Goal: Task Accomplishment & Management: Complete application form

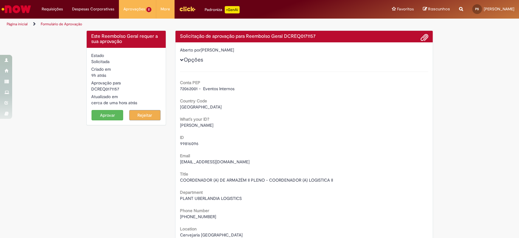
click at [430, 36] on div "Solicitação de aprovação para Reembolso Geral DCREQ0171157" at bounding box center [304, 37] width 257 height 12
click at [424, 36] on span at bounding box center [424, 38] width 7 height 10
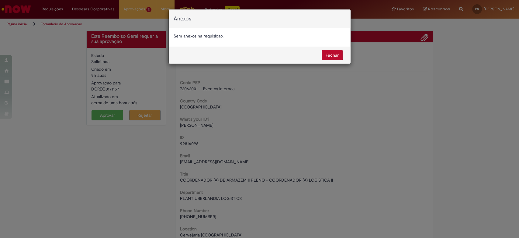
click at [338, 56] on button "Fechar" at bounding box center [332, 55] width 21 height 10
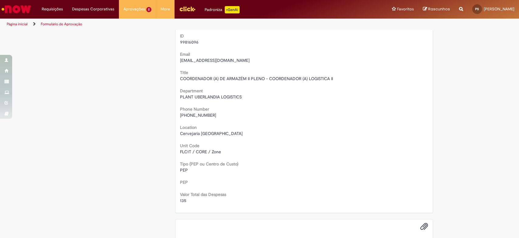
scroll to position [169, 0]
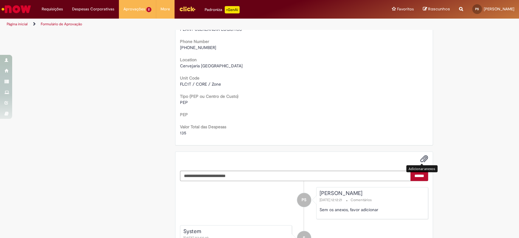
click at [421, 153] on div at bounding box center [304, 159] width 257 height 14
click at [470, 132] on div "Este Reembolso Geral requer a sua aprovação Estado Solicitada Criado em 9h atrá…" at bounding box center [259, 81] width 519 height 438
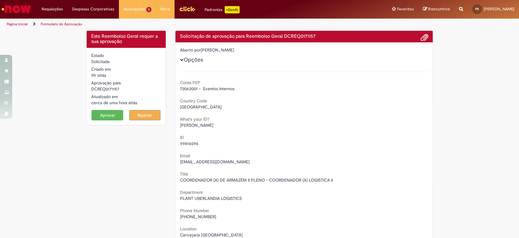
click at [421, 36] on span at bounding box center [424, 38] width 7 height 10
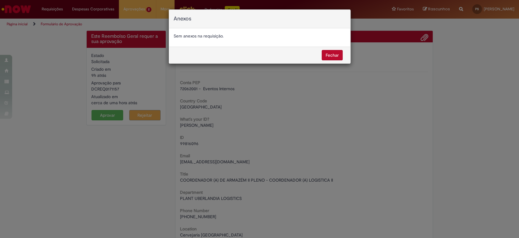
drag, startPoint x: 463, startPoint y: 68, endPoint x: 456, endPoint y: 70, distance: 8.1
click at [463, 68] on div "Anexos Sem anexos na requisição. [GEOGRAPHIC_DATA]" at bounding box center [259, 119] width 519 height 238
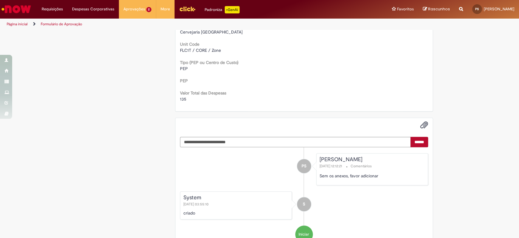
scroll to position [230, 0]
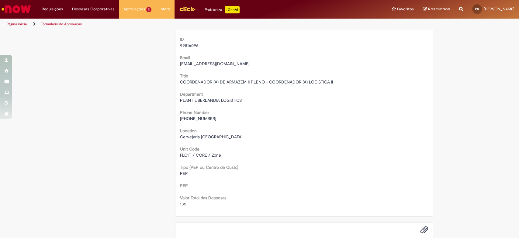
scroll to position [0, 0]
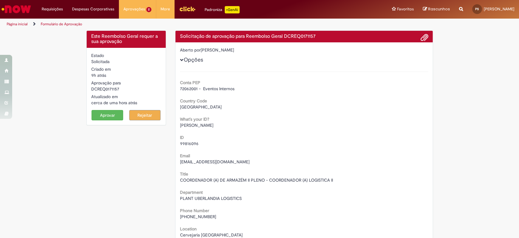
click at [71, 22] on link "Formulário de Aprovação" at bounding box center [61, 24] width 41 height 5
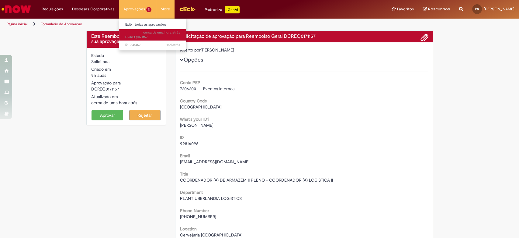
click at [134, 37] on span "cerca de uma hora atrás cerca de uma hora atrás DCREQ0171157" at bounding box center [152, 34] width 55 height 9
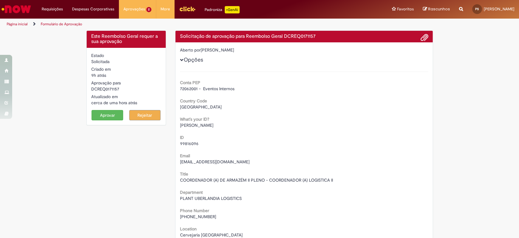
click at [27, 24] on link "Página inicial" at bounding box center [17, 24] width 21 height 5
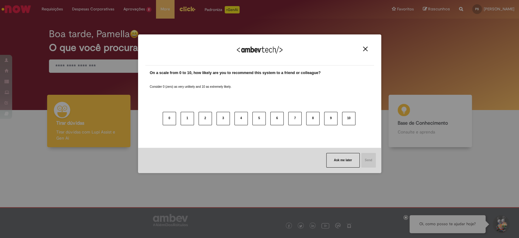
click at [364, 50] on img "Close" at bounding box center [365, 49] width 5 height 5
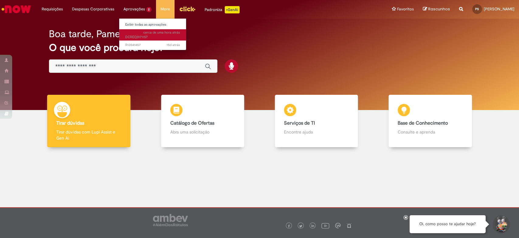
click at [138, 37] on span "cerca de uma hora atrás cerca de uma hora atrás DCREQ0171157" at bounding box center [152, 34] width 55 height 9
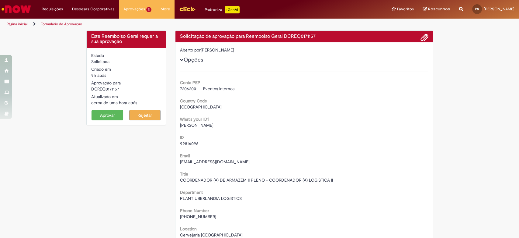
click at [0, 0] on button "Opções" at bounding box center [0, 0] width 0 height 0
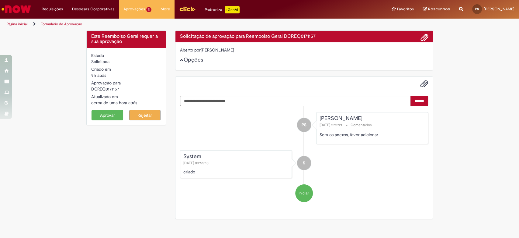
click at [0, 0] on button "Opções" at bounding box center [0, 0] width 0 height 0
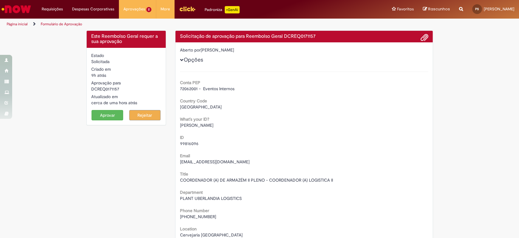
click at [102, 117] on button "Aprovar" at bounding box center [108, 115] width 32 height 10
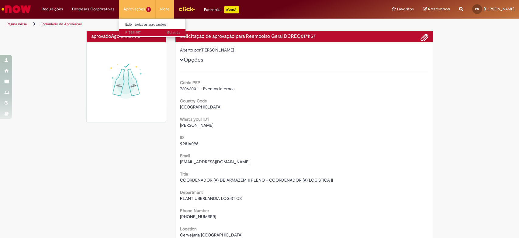
click at [139, 31] on span "15d atrás 15 dias atrás R13541457" at bounding box center [152, 32] width 55 height 5
